Goal: Task Accomplishment & Management: Manage account settings

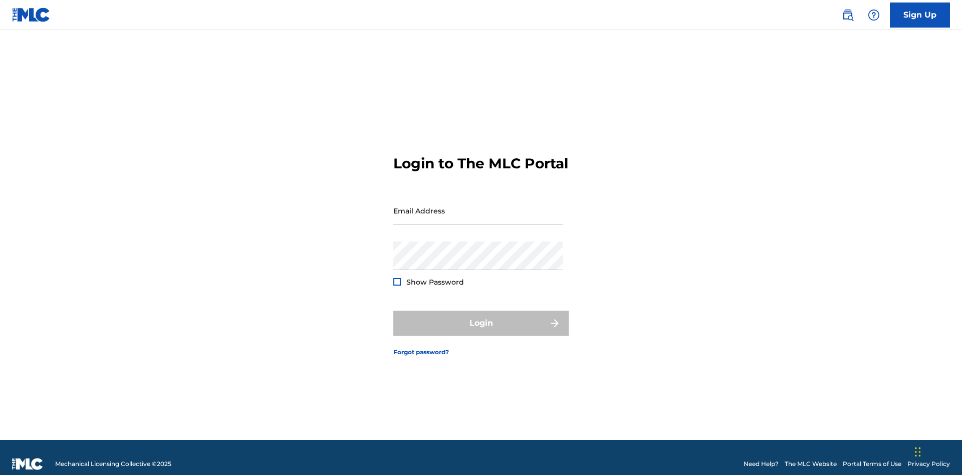
scroll to position [13, 0]
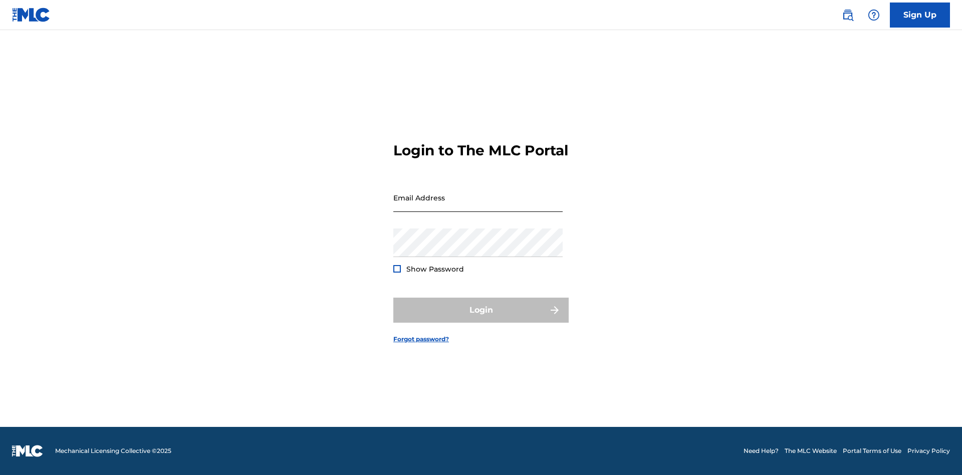
click at [478, 206] on input "Email Address" at bounding box center [477, 197] width 169 height 29
type input "XenaSongwriter@gmail.com"
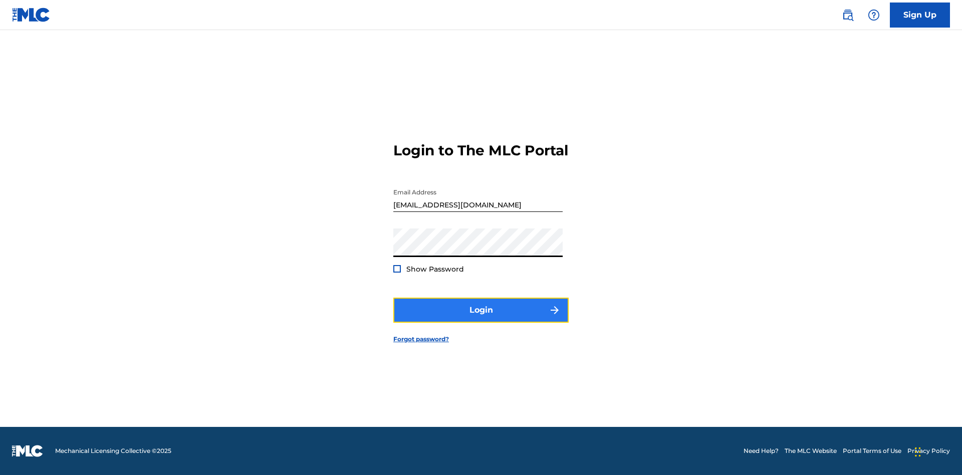
click at [481, 319] on button "Login" at bounding box center [480, 310] width 175 height 25
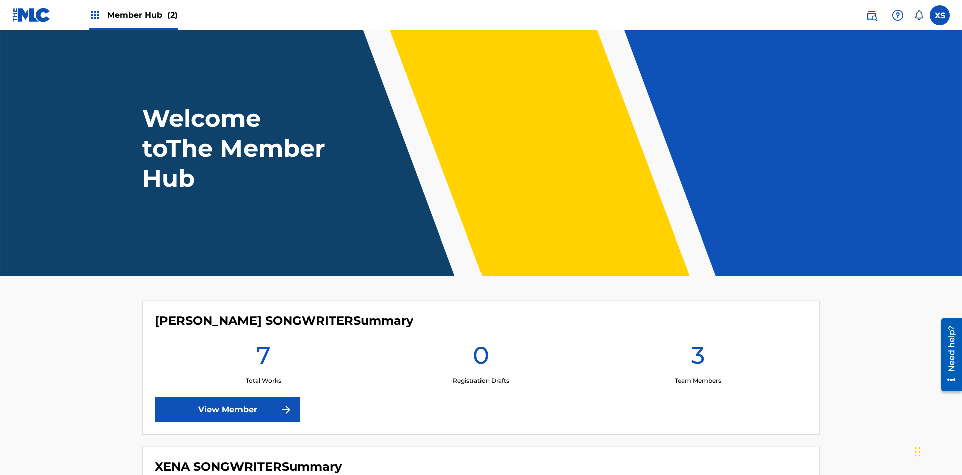
click at [142, 15] on span "Member Hub (2)" at bounding box center [142, 15] width 71 height 12
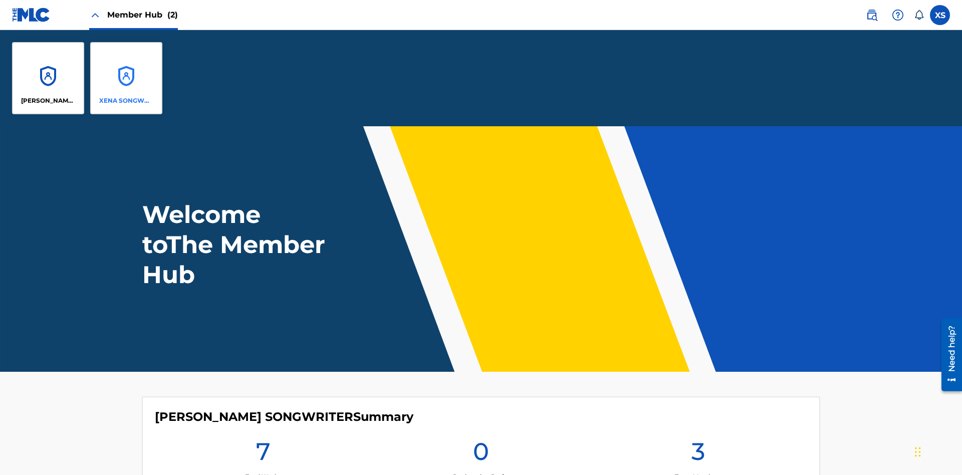
click at [126, 101] on p "XENA SONGWRITER" at bounding box center [126, 100] width 55 height 9
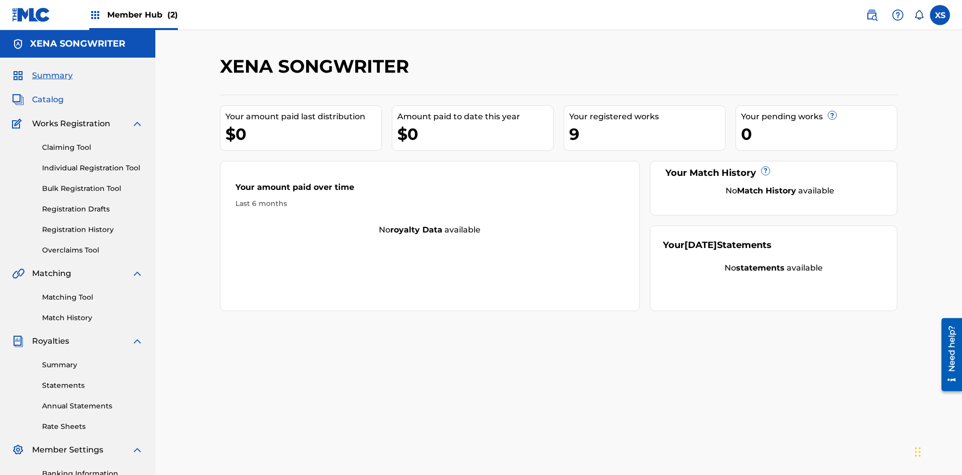
click at [48, 94] on span "Catalog" at bounding box center [48, 100] width 32 height 12
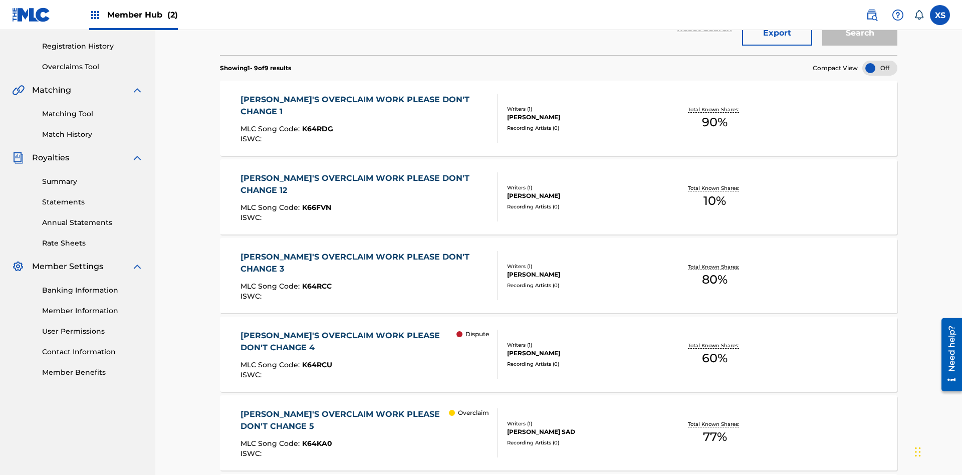
click at [559, 113] on div "DYLAN TANNER HINK" at bounding box center [582, 117] width 151 height 9
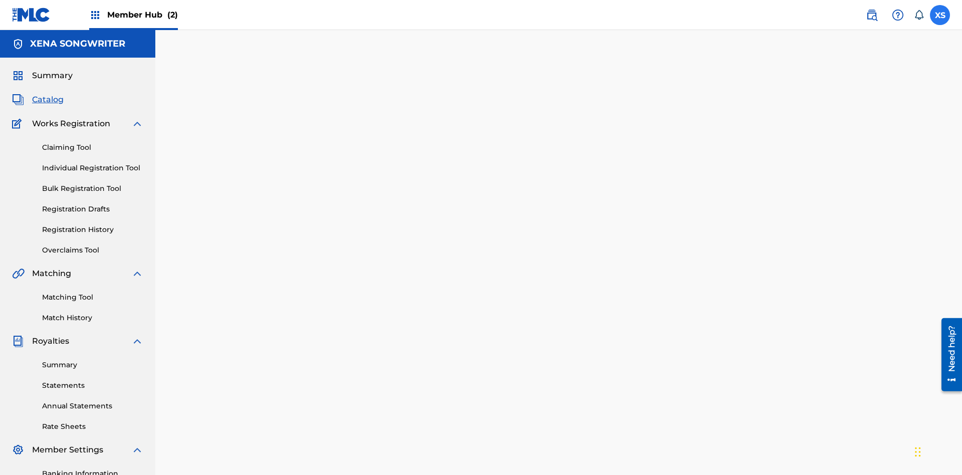
click at [940, 15] on label at bounding box center [940, 15] width 20 height 20
click at [940, 15] on input "XS Xena Songwriter xenasongwriter@gmail.com Notification Preferences Profile Lo…" at bounding box center [940, 15] width 0 height 0
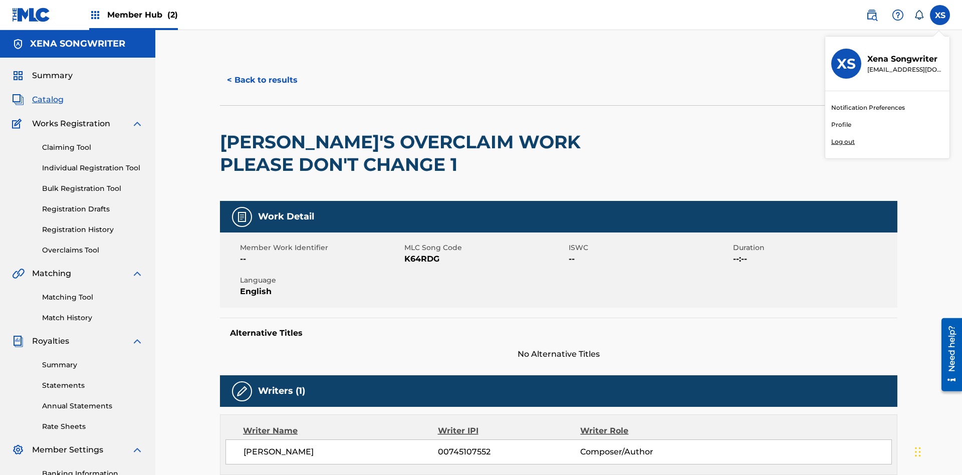
click at [843, 142] on p "Log out" at bounding box center [843, 141] width 24 height 9
click at [940, 15] on input "XS Xena Songwriter xenasongwriter@gmail.com Notification Preferences Profile Lo…" at bounding box center [940, 15] width 0 height 0
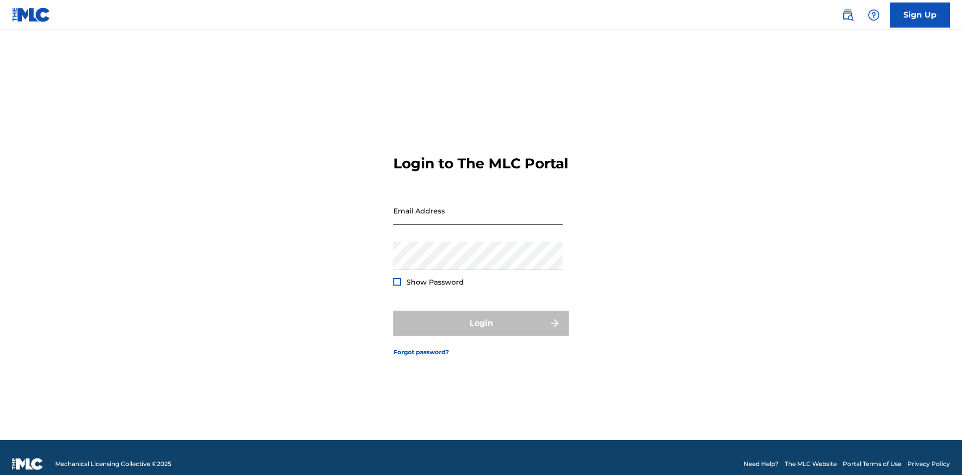
click at [478, 206] on input "Email Address" at bounding box center [477, 210] width 169 height 29
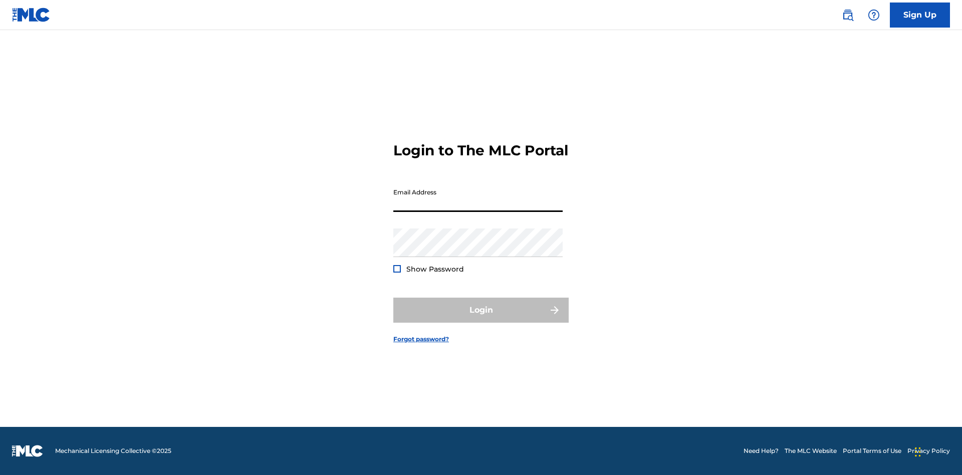
scroll to position [13, 0]
type input "CleoSongwriter@gmail.com"
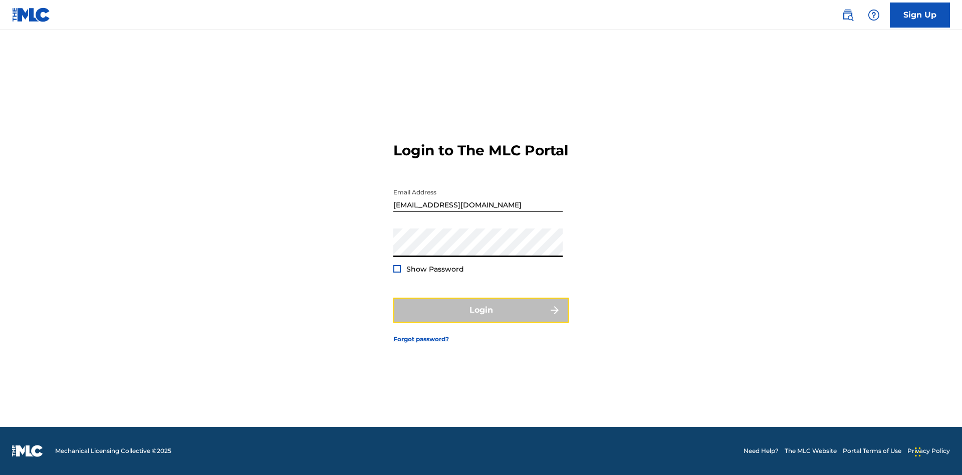
click at [481, 319] on button "Login" at bounding box center [480, 310] width 175 height 25
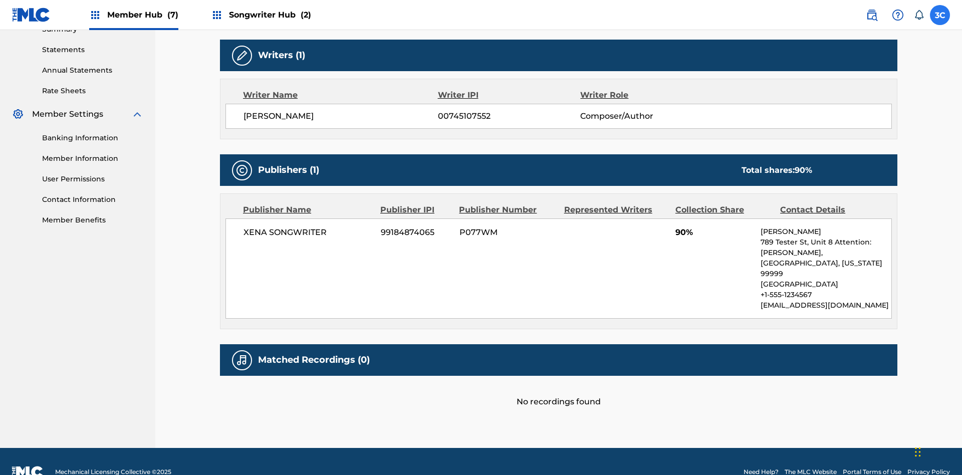
click at [940, 15] on label at bounding box center [940, 15] width 20 height 20
click at [940, 15] on input "3C 3N2umfKOzG C44aUTESbB cleosongwriter@gmail.com Notification Preferences Prof…" at bounding box center [940, 15] width 0 height 0
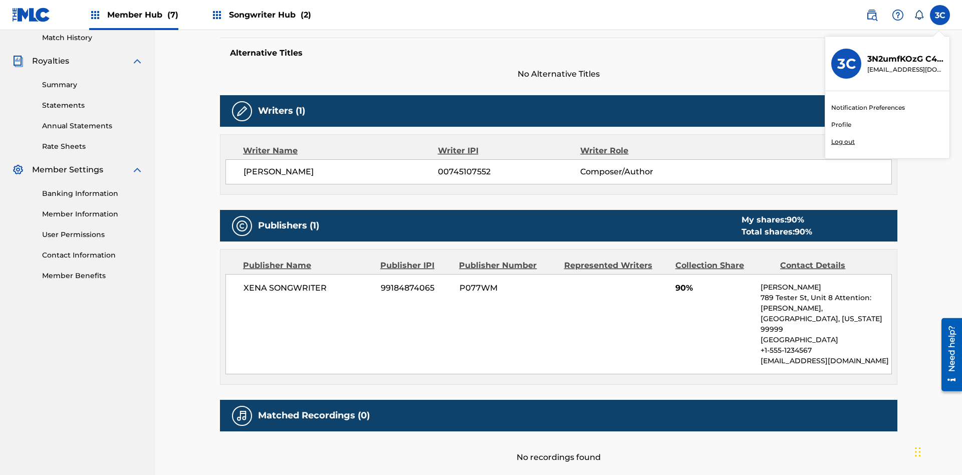
click at [843, 142] on p "Log out" at bounding box center [843, 141] width 24 height 9
click at [940, 15] on input "3C 3N2umfKOzG C44aUTESbB cleosongwriter@gmail.com Notification Preferences Prof…" at bounding box center [940, 15] width 0 height 0
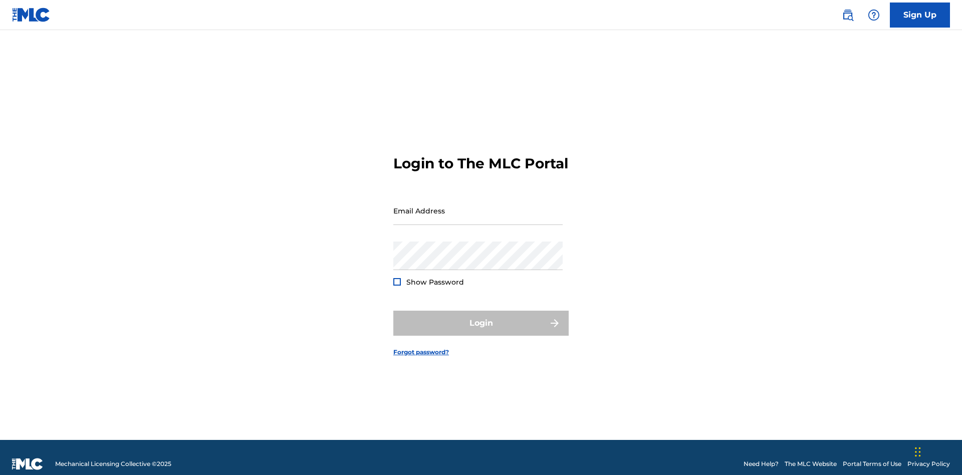
scroll to position [13, 0]
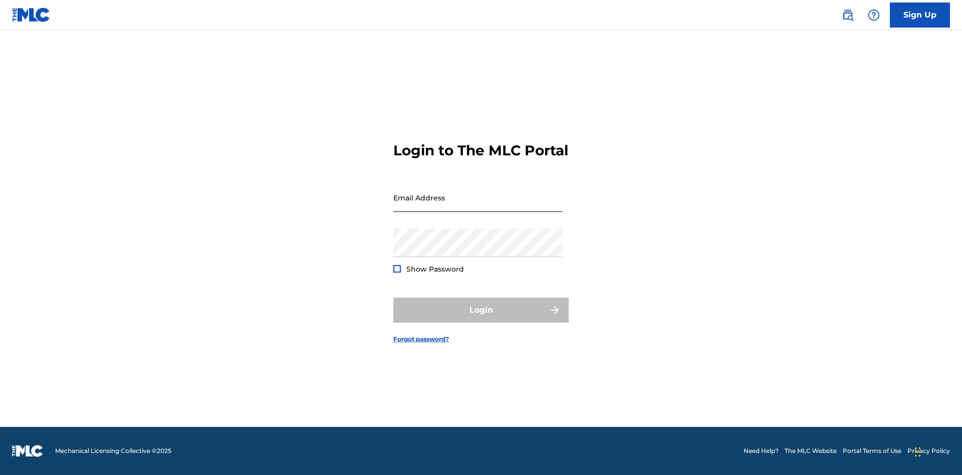
click at [478, 206] on input "Email Address" at bounding box center [477, 197] width 169 height 29
type input "[EMAIL_ADDRESS][DOMAIN_NAME]"
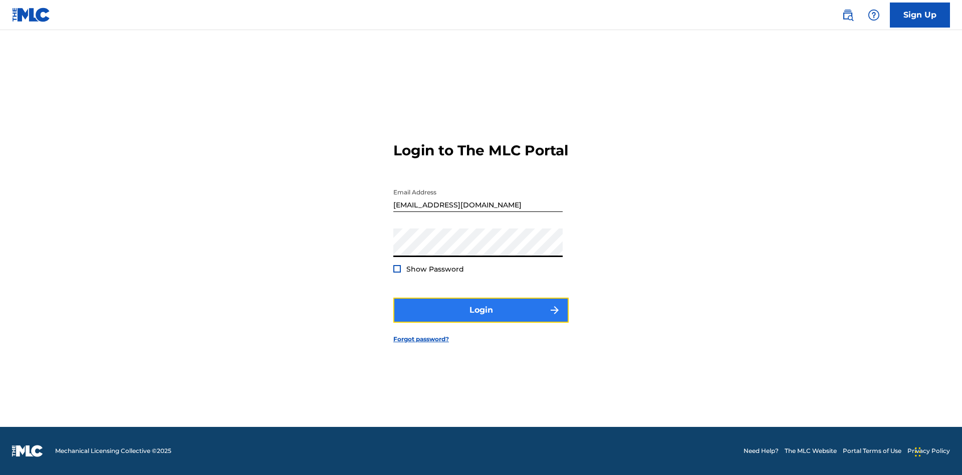
click at [481, 319] on button "Login" at bounding box center [480, 310] width 175 height 25
